Goal: Information Seeking & Learning: Learn about a topic

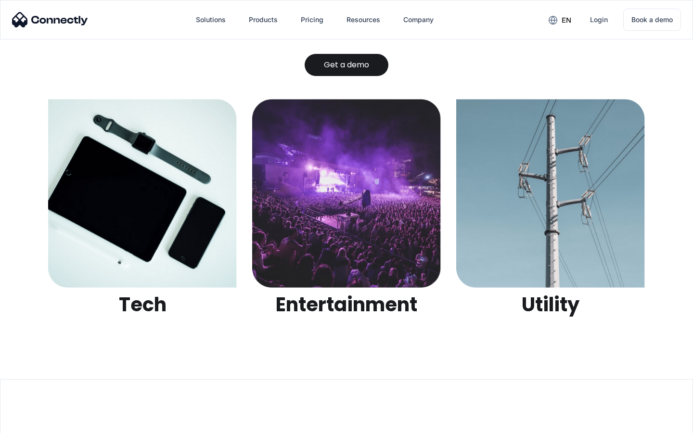
scroll to position [3036, 0]
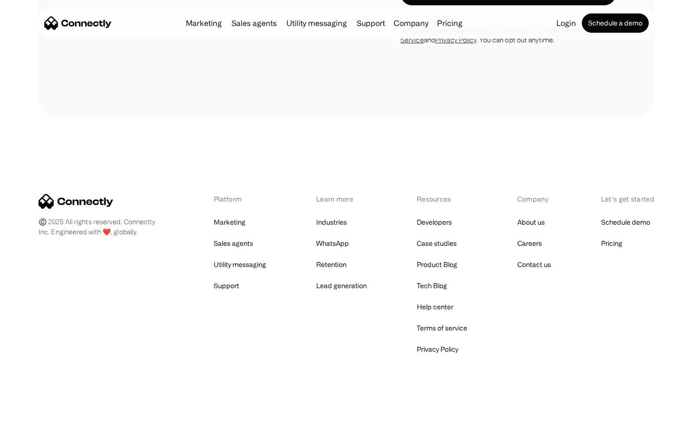
scroll to position [1627, 0]
